Goal: Transaction & Acquisition: Purchase product/service

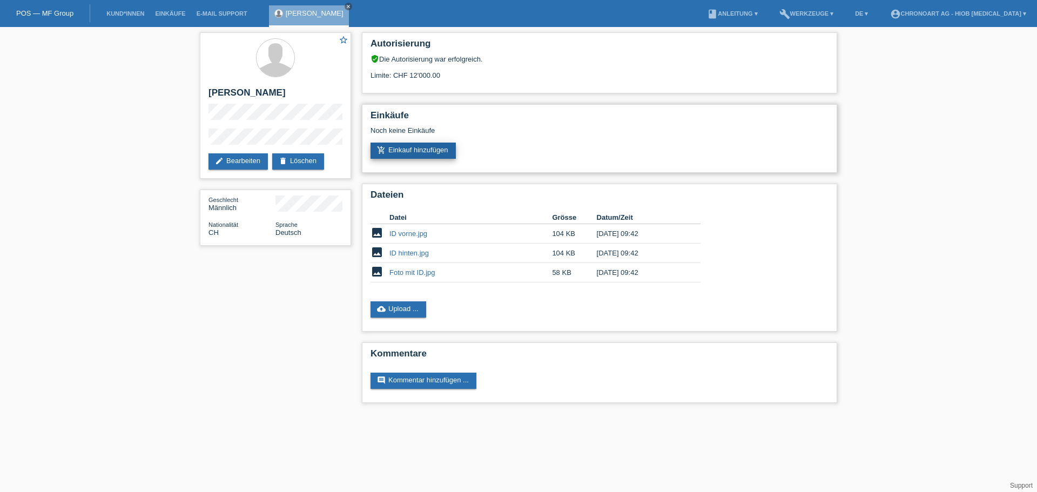
drag, startPoint x: 0, startPoint y: 0, endPoint x: 426, endPoint y: 152, distance: 452.1
click at [426, 152] on link "add_shopping_cart Einkauf hinzufügen" at bounding box center [413, 151] width 85 height 16
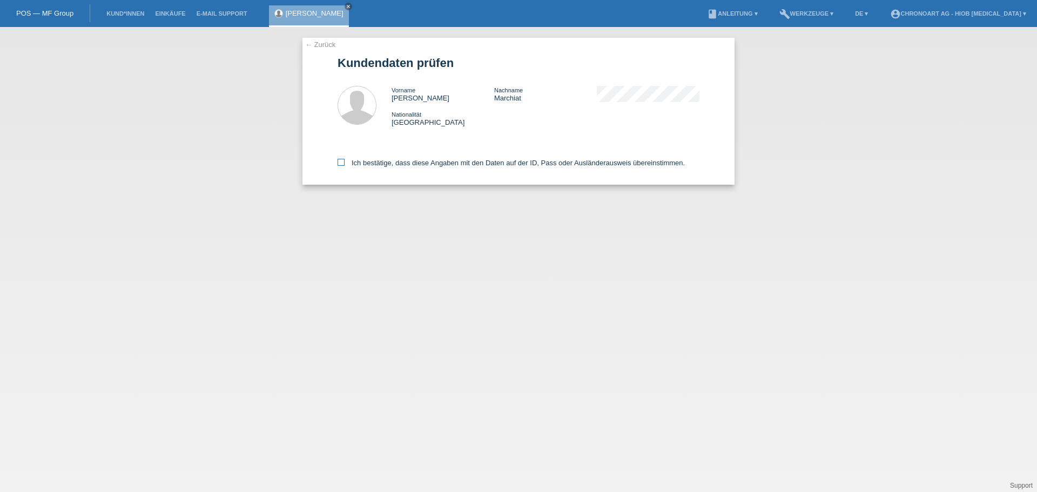
click at [374, 162] on label "Ich bestätige, dass diese Angaben mit den Daten auf der ID, Pass oder Ausländer…" at bounding box center [511, 163] width 347 height 8
click at [345, 162] on input "Ich bestätige, dass diese Angaben mit den Daten auf der ID, Pass oder Ausländer…" at bounding box center [341, 162] width 7 height 7
checkbox input "true"
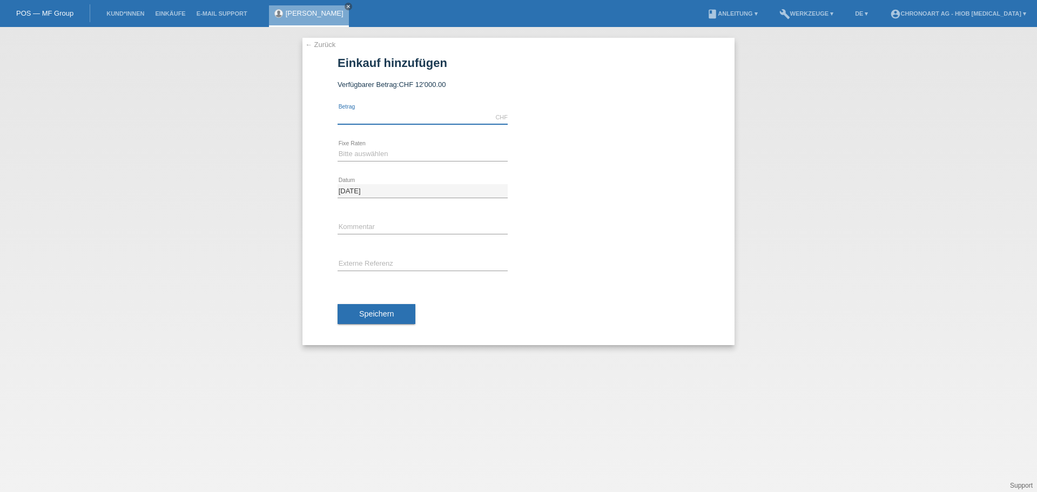
click at [370, 117] on input "text" at bounding box center [423, 118] width 170 height 14
type input "7900.00"
click at [351, 155] on select "Bitte auswählen 6 Raten 12 Raten 18 Raten 24 Raten" at bounding box center [423, 153] width 170 height 13
click at [368, 145] on div "Bitte auswählen 6 Raten 12 Raten 18 Raten 24 Raten error Fixe Raten" at bounding box center [423, 154] width 170 height 37
click at [375, 153] on select "Bitte auswählen 6 Raten 12 Raten 18 Raten 24 Raten" at bounding box center [423, 153] width 170 height 13
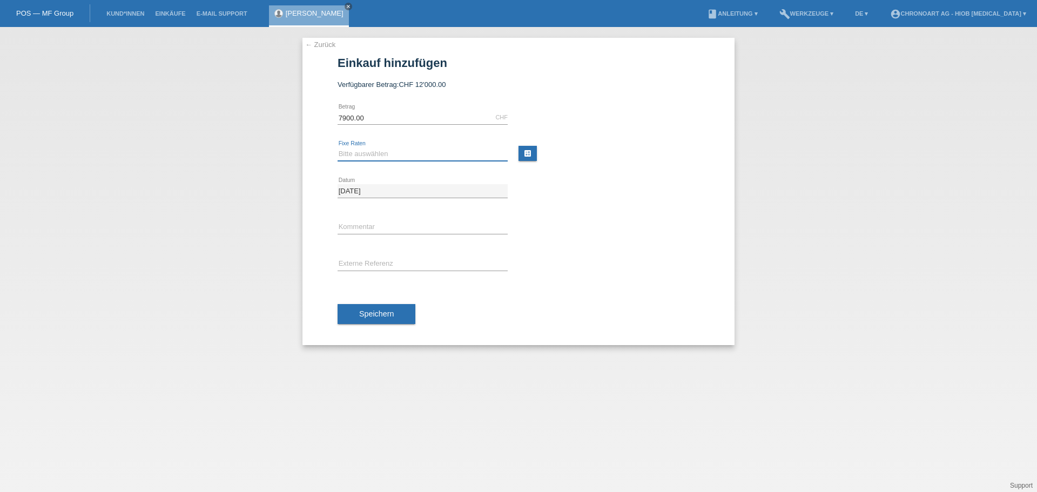
select select "509"
click at [338, 147] on select "Bitte auswählen 6 Raten 12 Raten 18 Raten 24 Raten" at bounding box center [423, 153] width 170 height 13
click at [351, 190] on input "[DATE]" at bounding box center [423, 191] width 170 height 14
click at [350, 221] on input "text" at bounding box center [423, 228] width 170 height 14
click at [367, 228] on input "text" at bounding box center [423, 228] width 170 height 14
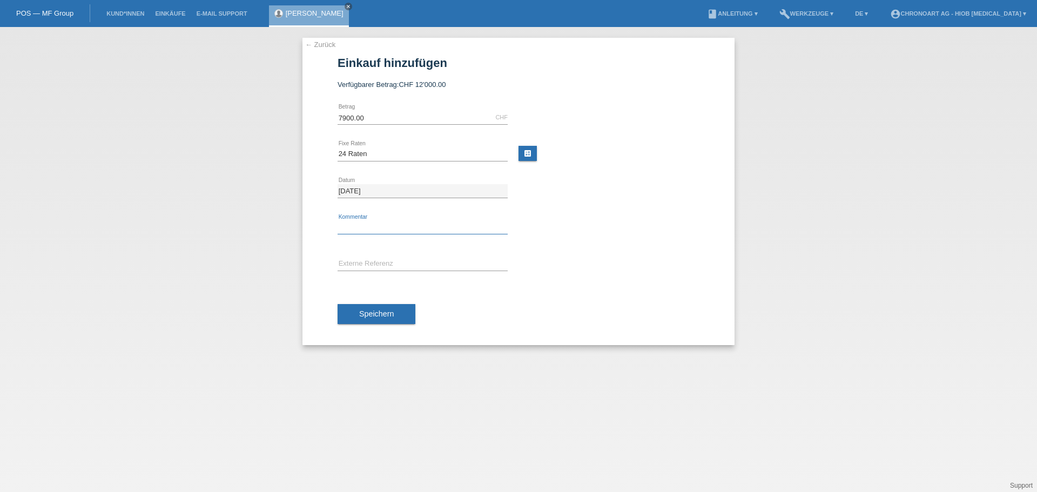
click at [367, 228] on input "text" at bounding box center [423, 228] width 170 height 14
paste input "R25-1039-1"
type input "R25-1039-1"
click at [425, 265] on input "text" at bounding box center [423, 265] width 170 height 14
click at [374, 269] on input "text" at bounding box center [423, 265] width 170 height 14
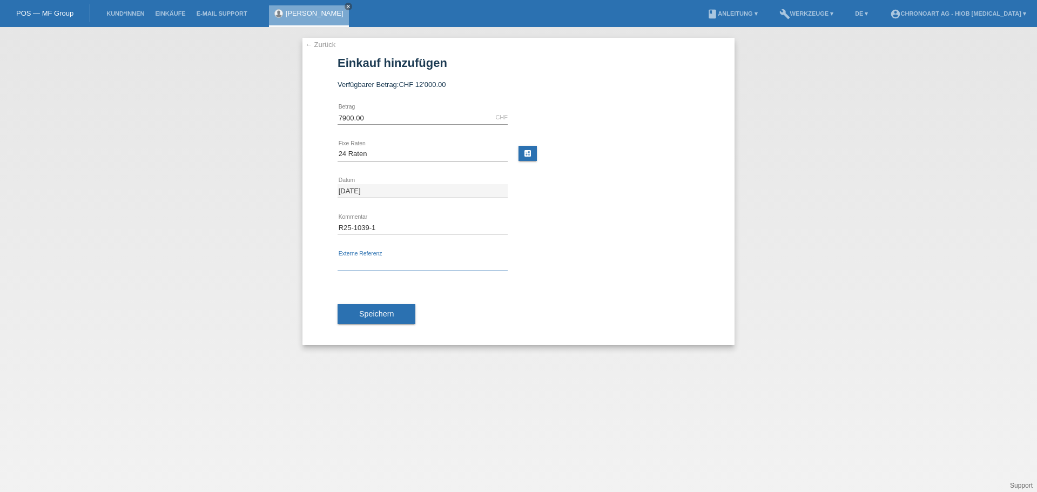
paste input "R25-1039-1"
type input "R25-1039-1"
click at [391, 308] on button "Speichern" at bounding box center [377, 314] width 78 height 21
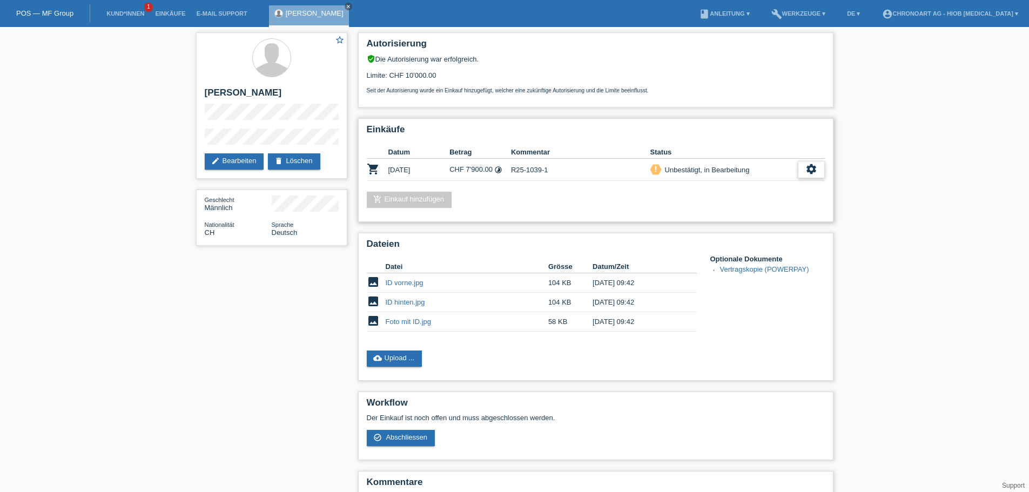
click at [815, 165] on icon "settings" at bounding box center [811, 169] width 12 height 12
click at [784, 216] on div "check_circle_outline Abschliessen" at bounding box center [756, 219] width 137 height 16
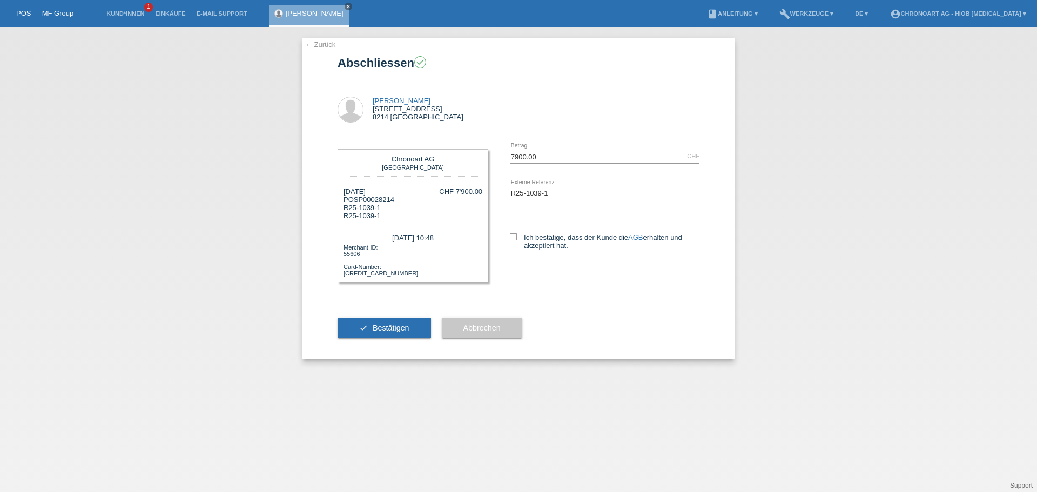
drag, startPoint x: 546, startPoint y: 240, endPoint x: 512, endPoint y: 266, distance: 43.2
click at [546, 240] on label "Ich bestätige, dass der Kunde die AGB erhalten und akzeptiert hat." at bounding box center [605, 241] width 190 height 16
click at [517, 240] on input "Ich bestätige, dass der Kunde die AGB erhalten und akzeptiert hat." at bounding box center [513, 236] width 7 height 7
checkbox input "true"
click at [401, 328] on span "Bestätigen" at bounding box center [391, 328] width 37 height 9
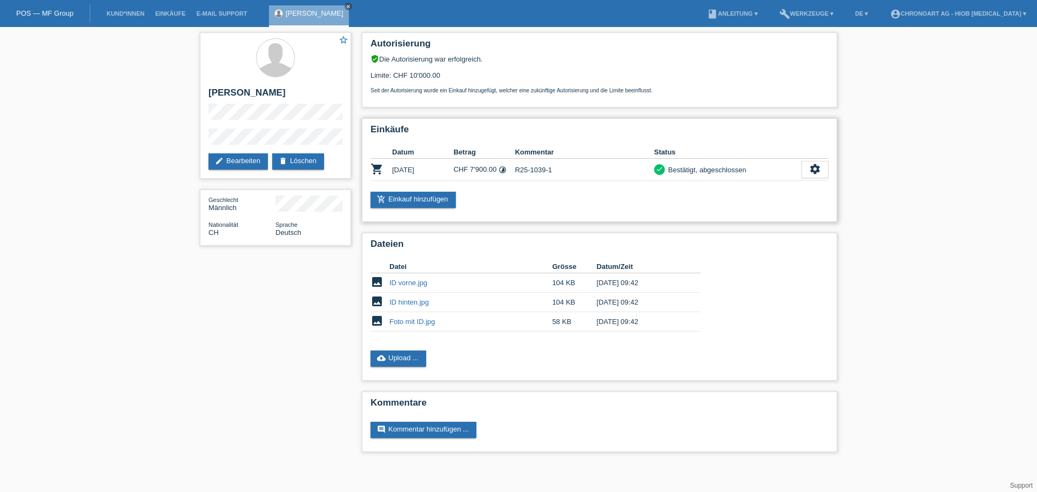
click at [529, 203] on div "add_shopping_cart Einkauf hinzufügen" at bounding box center [600, 200] width 458 height 16
click at [346, 8] on icon "close" at bounding box center [348, 6] width 5 height 5
click at [53, 19] on div "POS — MF Group" at bounding box center [45, 13] width 90 height 18
click at [21, 8] on div "POS — MF Group" at bounding box center [45, 13] width 90 height 18
click at [65, 8] on div "POS — MF Group" at bounding box center [45, 13] width 90 height 18
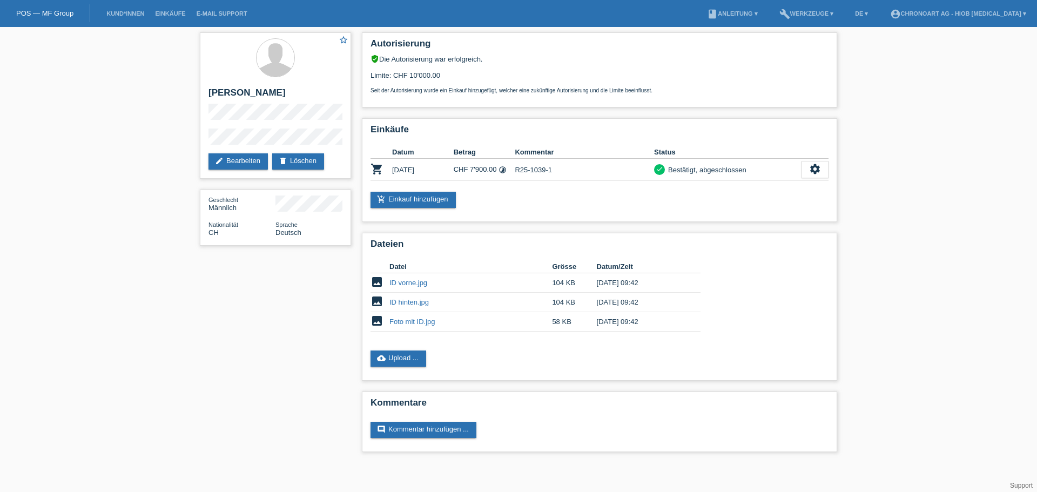
click at [74, 17] on div "POS — MF Group" at bounding box center [45, 13] width 90 height 18
click at [45, 12] on link "POS — MF Group" at bounding box center [44, 13] width 57 height 8
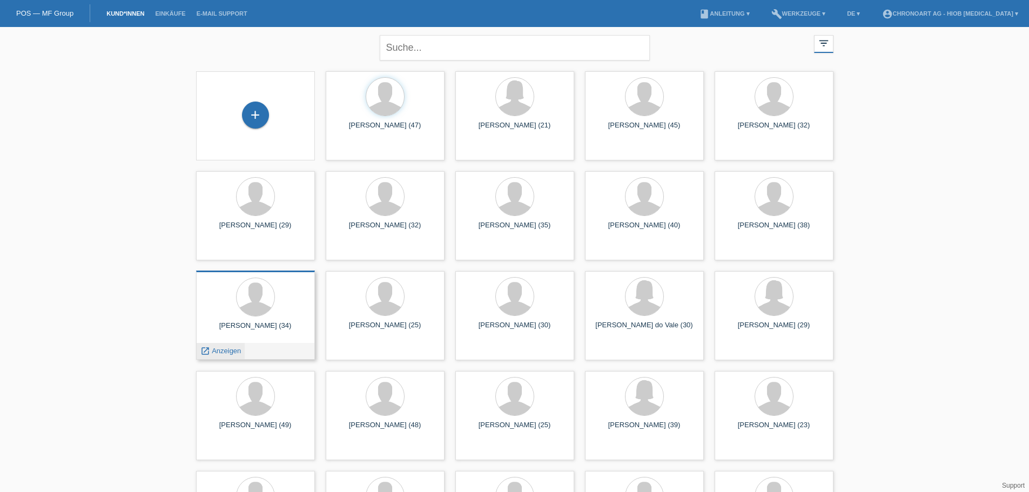
click at [212, 353] on span "Anzeigen" at bounding box center [226, 351] width 29 height 8
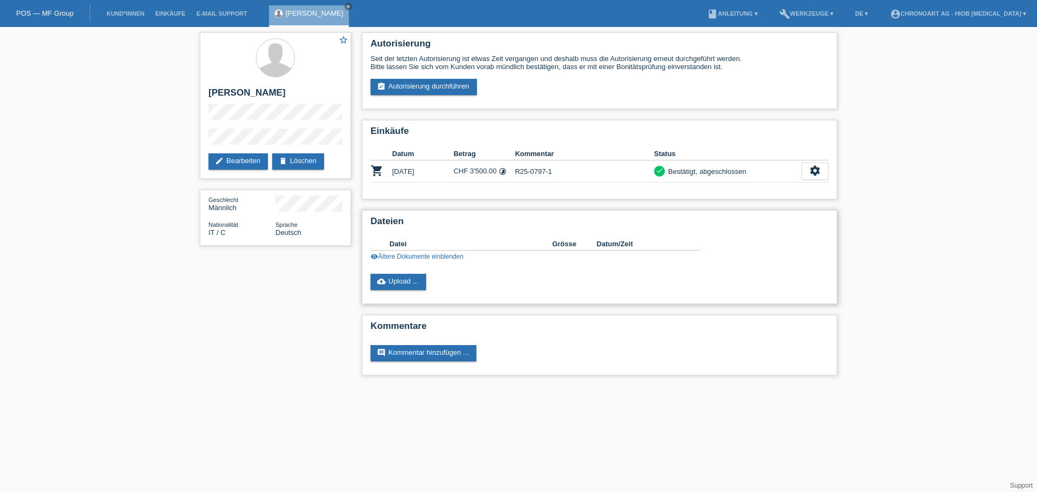
click at [421, 258] on link "visibility Ältere Dokumente einblenden" at bounding box center [417, 257] width 93 height 8
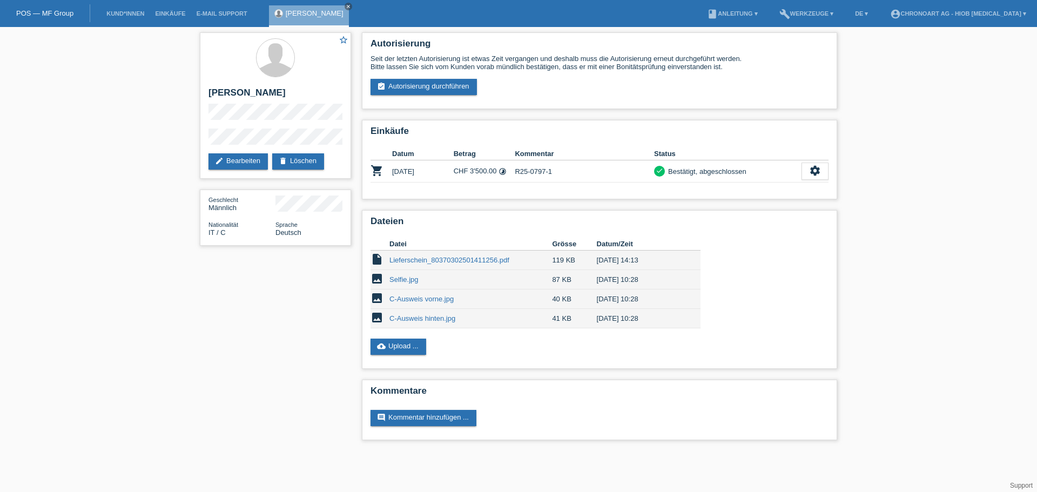
click at [45, 12] on link "POS — MF Group" at bounding box center [44, 13] width 57 height 8
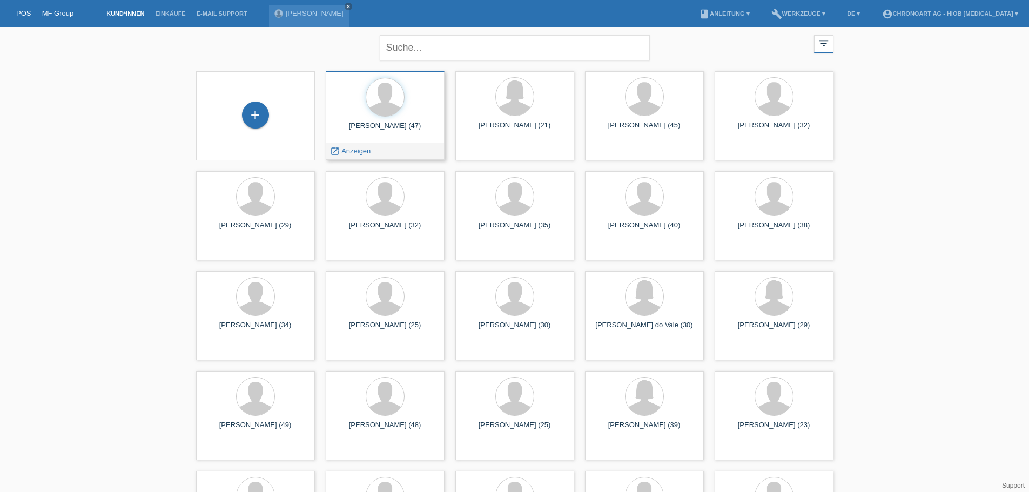
click at [371, 153] on span "Anzeigen" at bounding box center [355, 151] width 29 height 8
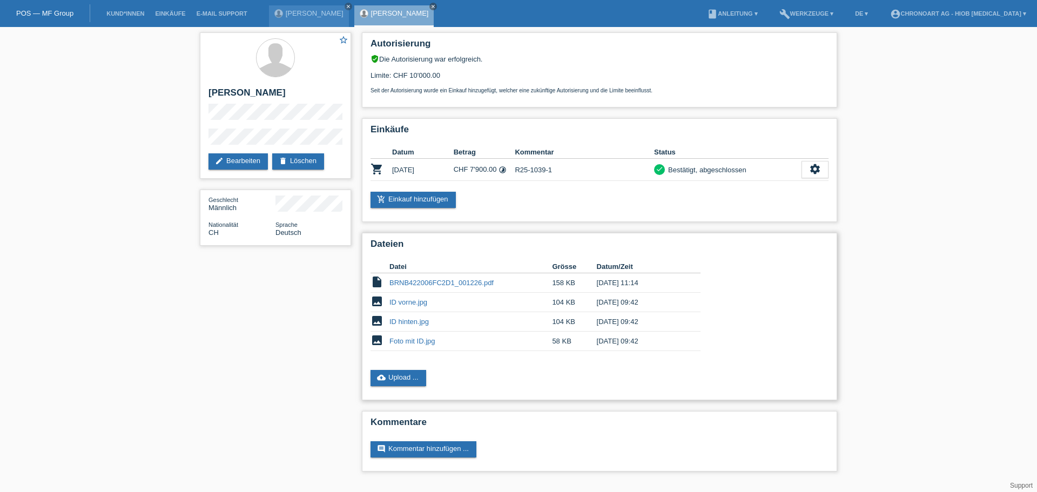
drag, startPoint x: 881, startPoint y: 306, endPoint x: 529, endPoint y: 356, distance: 355.2
click at [882, 306] on div "star_border [PERSON_NAME] edit Bearbeiten delete Löschen Geschlecht Männlich Na…" at bounding box center [518, 254] width 1037 height 455
click at [413, 376] on link "cloud_upload Upload ..." at bounding box center [399, 378] width 56 height 16
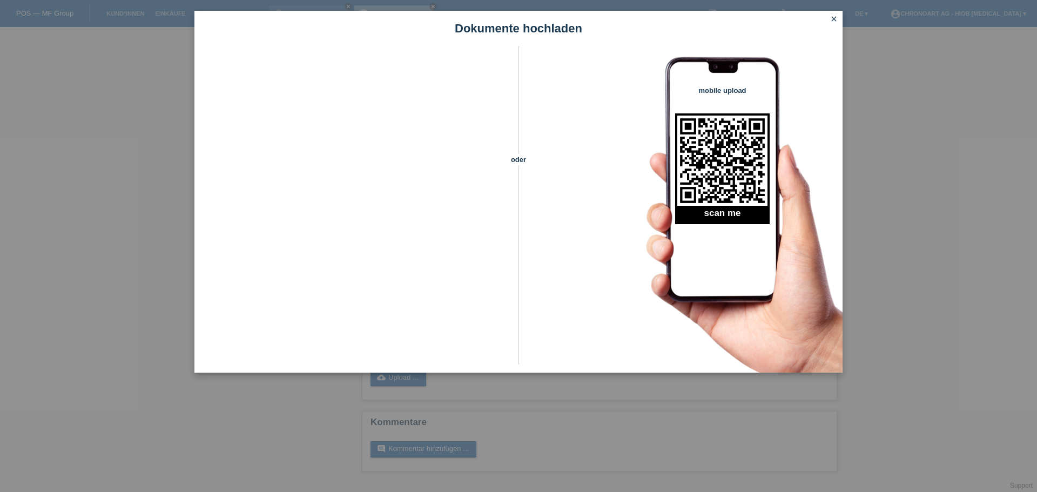
click at [417, 445] on div "Dokumente hochladen oder mobile upload scan me close" at bounding box center [518, 246] width 1037 height 492
click at [589, 425] on div "Dokumente hochladen oder mobile upload scan me close" at bounding box center [518, 246] width 1037 height 492
drag, startPoint x: 589, startPoint y: 425, endPoint x: 668, endPoint y: 264, distance: 178.8
click at [589, 425] on div "Dokumente hochladen oder mobile upload scan me close" at bounding box center [518, 246] width 1037 height 492
click at [830, 21] on icon "close" at bounding box center [834, 19] width 9 height 9
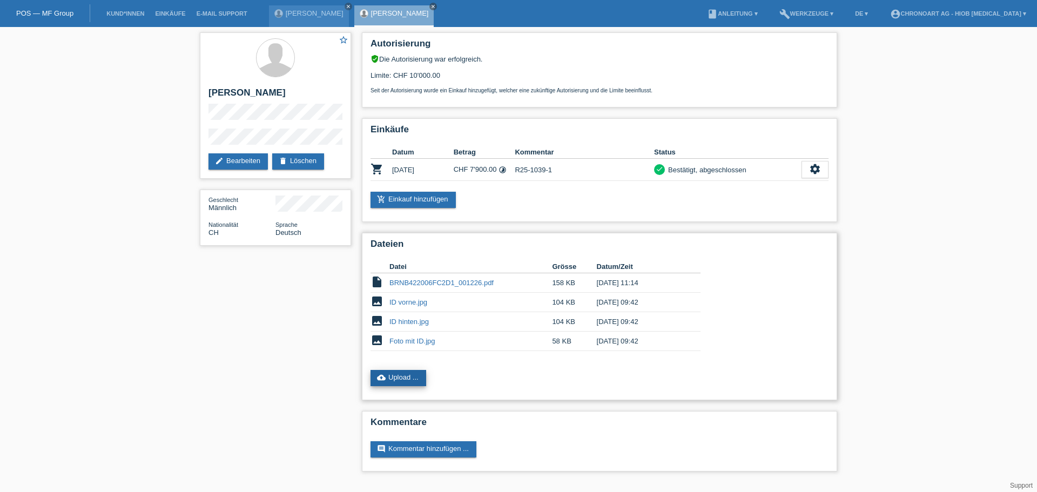
click at [422, 381] on link "cloud_upload Upload ..." at bounding box center [399, 378] width 56 height 16
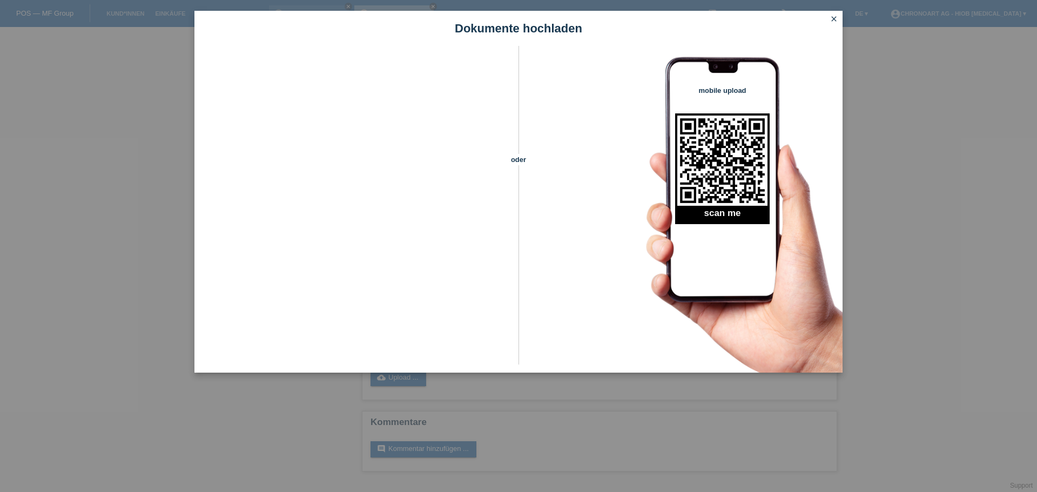
click at [881, 329] on div "Dokumente hochladen oder mobile upload scan me close" at bounding box center [518, 246] width 1037 height 492
click at [171, 241] on div "Dokumente hochladen oder mobile upload scan me close" at bounding box center [518, 246] width 1037 height 492
click at [86, 252] on div "Dokumente hochladen oder mobile upload scan me close" at bounding box center [518, 246] width 1037 height 492
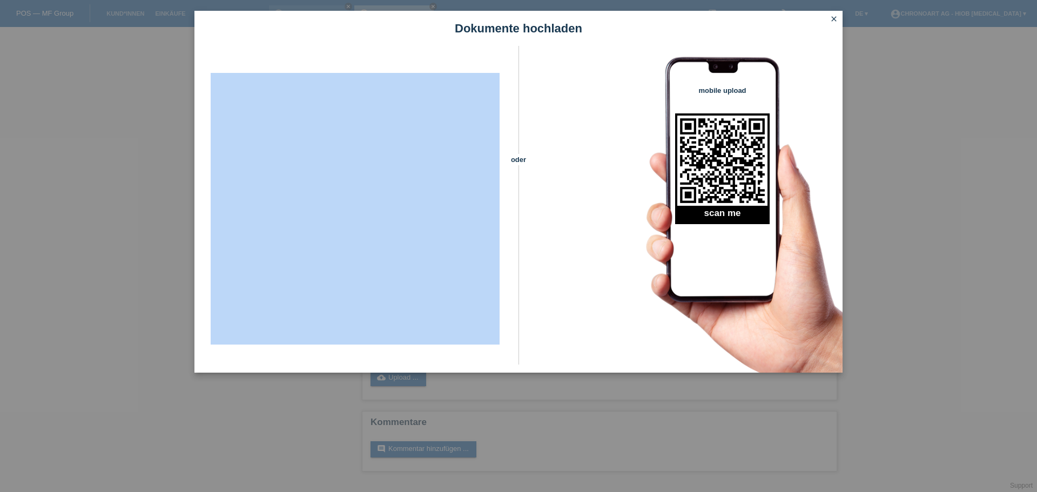
click at [86, 252] on div "Dokumente hochladen oder mobile upload scan me close" at bounding box center [518, 246] width 1037 height 492
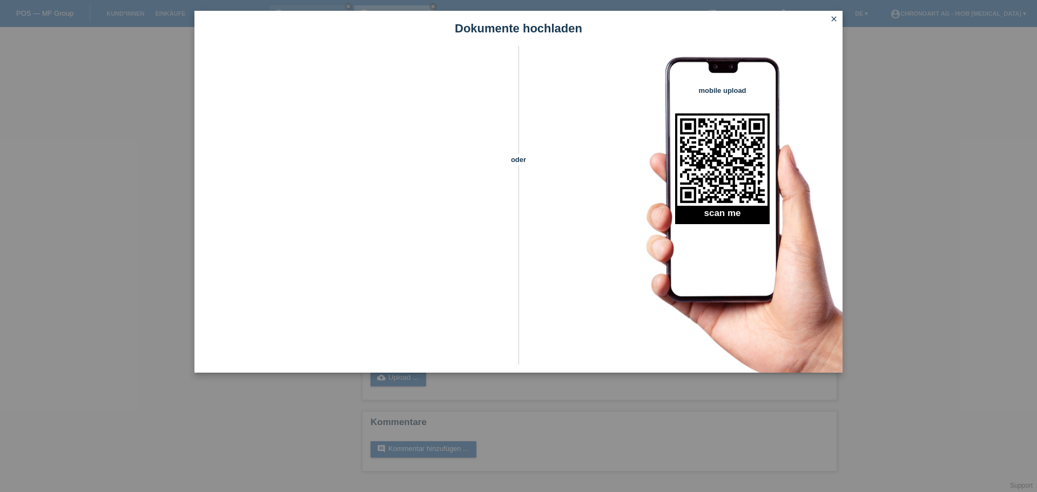
click at [817, 76] on div "mobile upload scan me" at bounding box center [731, 209] width 224 height 327
click at [834, 18] on icon "close" at bounding box center [834, 19] width 9 height 9
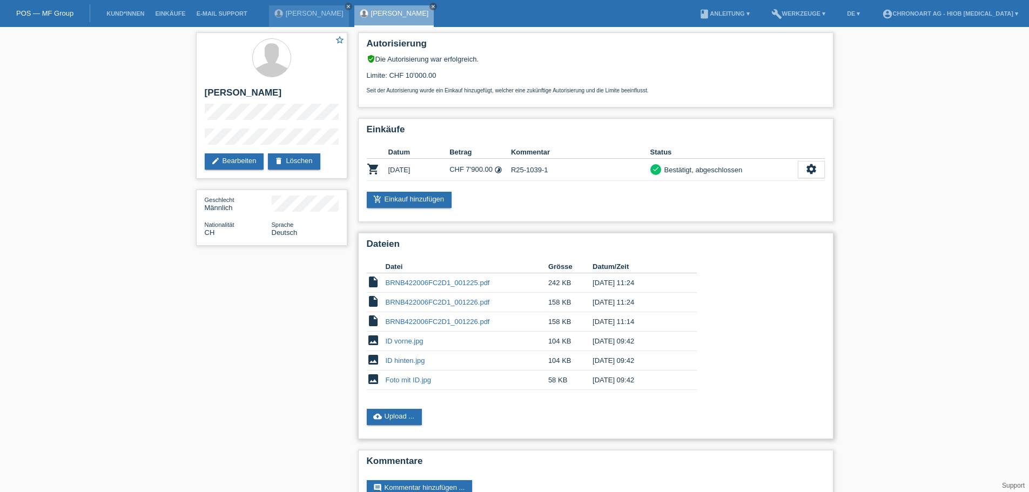
click at [599, 301] on td "[DATE] 11:24" at bounding box center [637, 302] width 89 height 19
click at [541, 305] on td "BRNB422006FC2D1_001226.pdf" at bounding box center [467, 302] width 163 height 19
drag, startPoint x: 541, startPoint y: 305, endPoint x: 531, endPoint y: 307, distance: 10.6
click at [540, 305] on td "BRNB422006FC2D1_001226.pdf" at bounding box center [467, 302] width 163 height 19
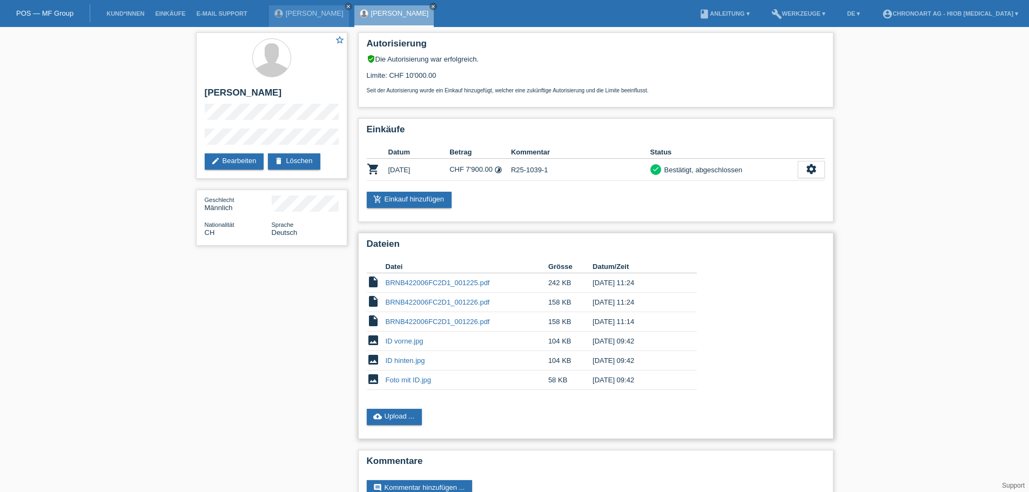
click at [376, 302] on icon "insert_drive_file" at bounding box center [373, 301] width 13 height 13
drag, startPoint x: 382, startPoint y: 303, endPoint x: 512, endPoint y: 311, distance: 129.9
click at [512, 311] on td "BRNB422006FC2D1_001226.pdf" at bounding box center [467, 302] width 163 height 19
click at [513, 297] on td "BRNB422006FC2D1_001226.pdf" at bounding box center [467, 302] width 163 height 19
drag, startPoint x: 513, startPoint y: 297, endPoint x: 961, endPoint y: 277, distance: 447.8
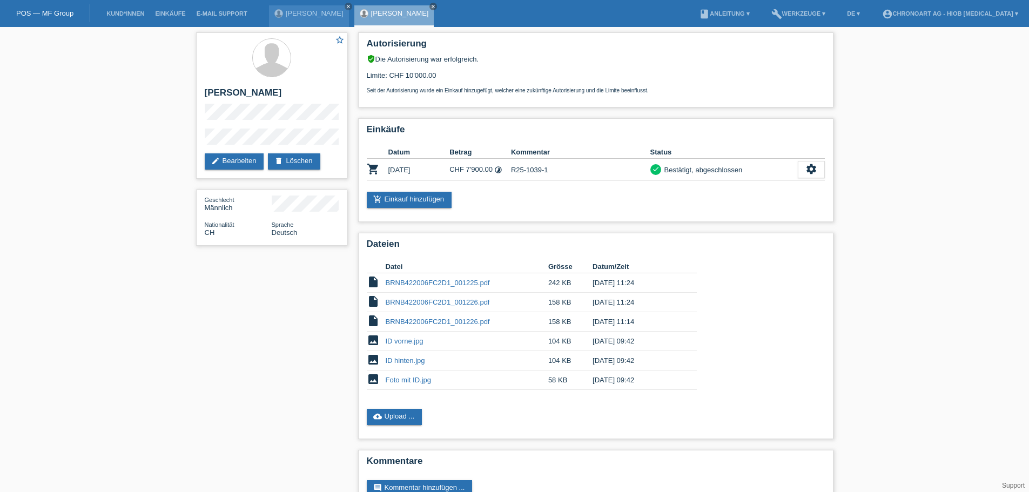
click at [961, 277] on div "star_border Luca Marchiat edit Bearbeiten delete Löschen Geschlecht Männlich Na…" at bounding box center [514, 274] width 1029 height 494
drag, startPoint x: 420, startPoint y: 6, endPoint x: 382, endPoint y: 10, distance: 37.5
click at [431, 6] on icon "close" at bounding box center [433, 6] width 5 height 5
click at [58, 15] on link "POS — MF Group" at bounding box center [44, 13] width 57 height 8
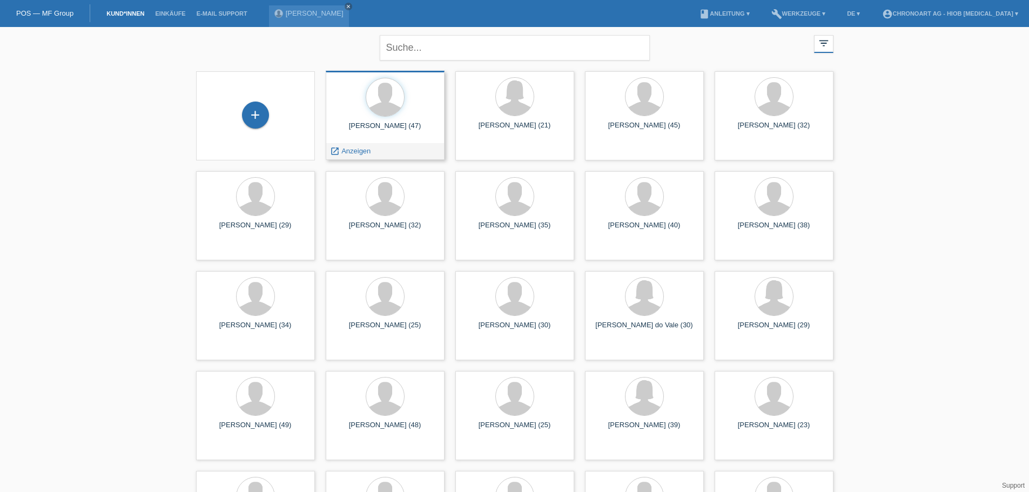
click at [371, 117] on div at bounding box center [385, 98] width 102 height 41
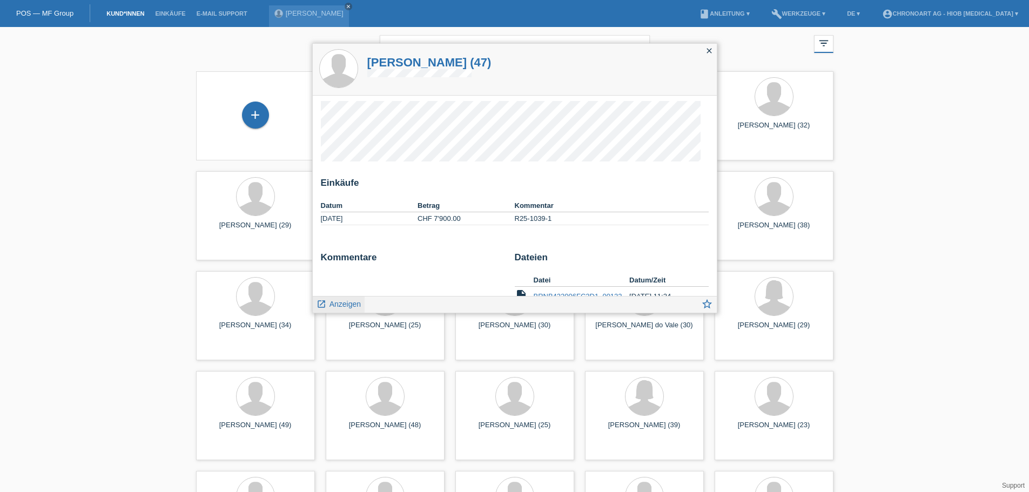
click at [348, 299] on link "launch Anzeigen" at bounding box center [339, 304] width 45 height 14
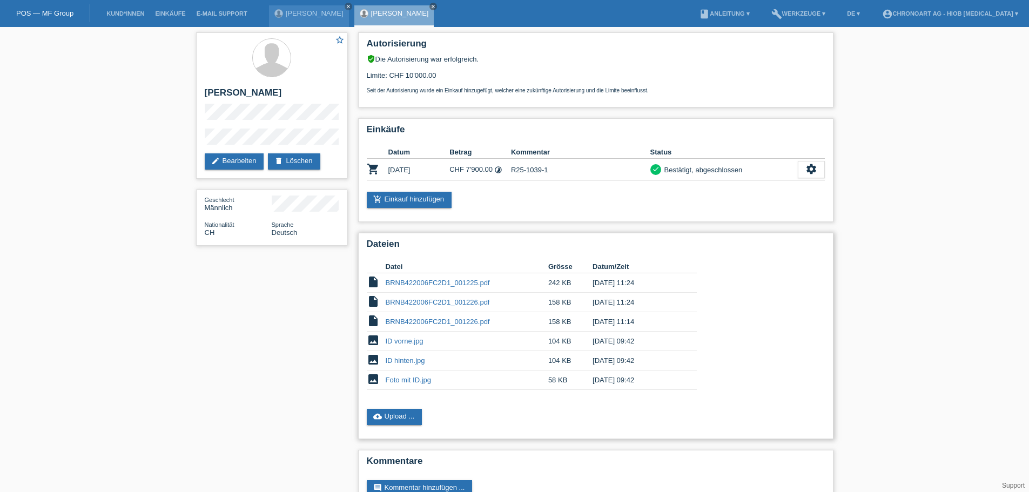
click at [525, 281] on td "BRNB422006FC2D1_001225.pdf" at bounding box center [467, 282] width 163 height 19
